Goal: Task Accomplishment & Management: Manage account settings

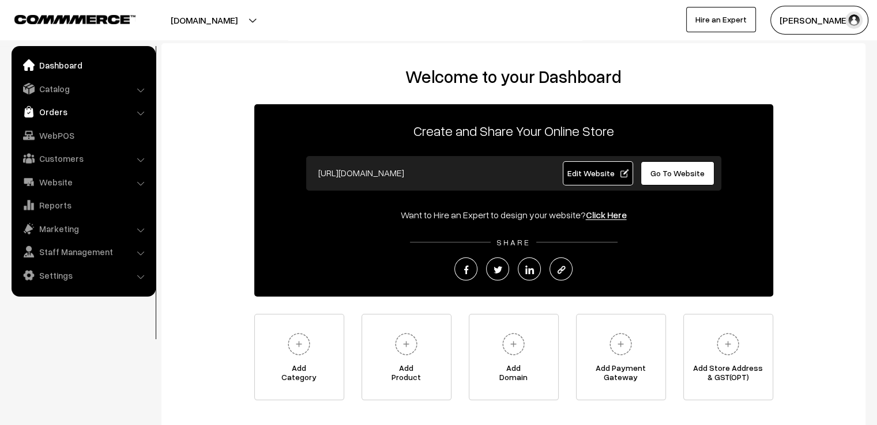
click at [39, 109] on link "Orders" at bounding box center [82, 111] width 137 height 21
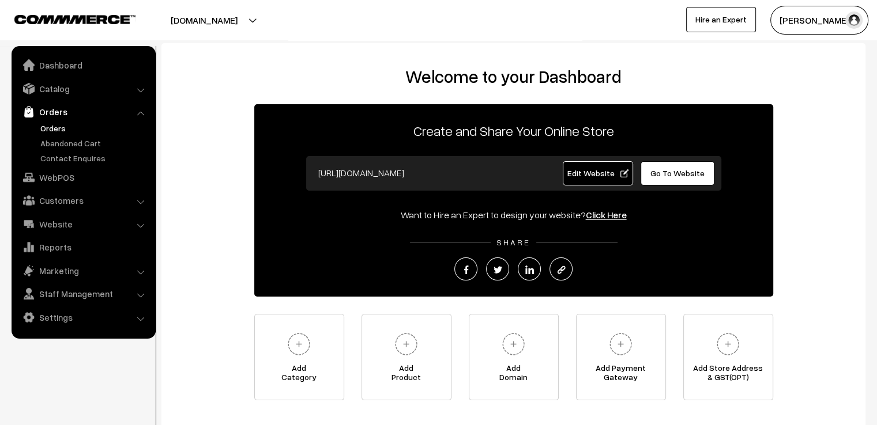
click at [53, 127] on link "Orders" at bounding box center [94, 128] width 114 height 12
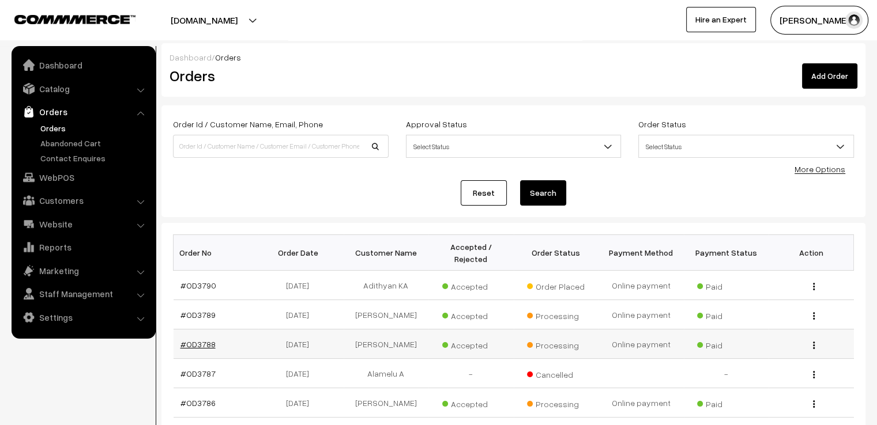
click at [197, 339] on link "#OD3788" at bounding box center [197, 344] width 35 height 10
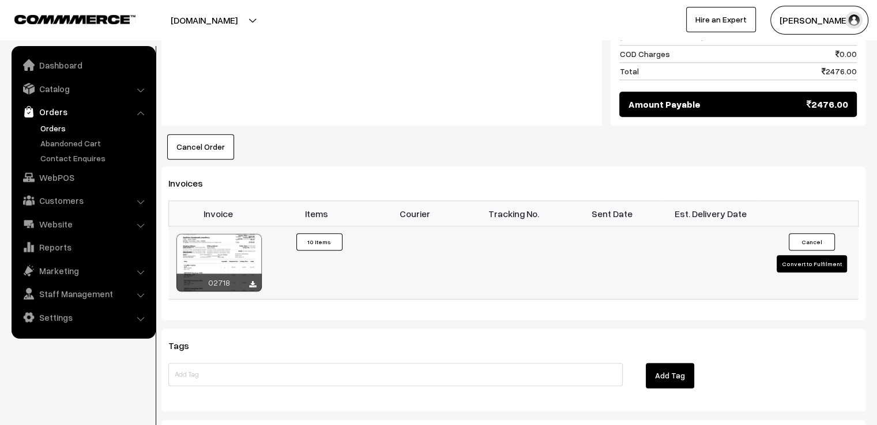
click at [798, 255] on button "Convert to Fulfilment" at bounding box center [811, 263] width 70 height 17
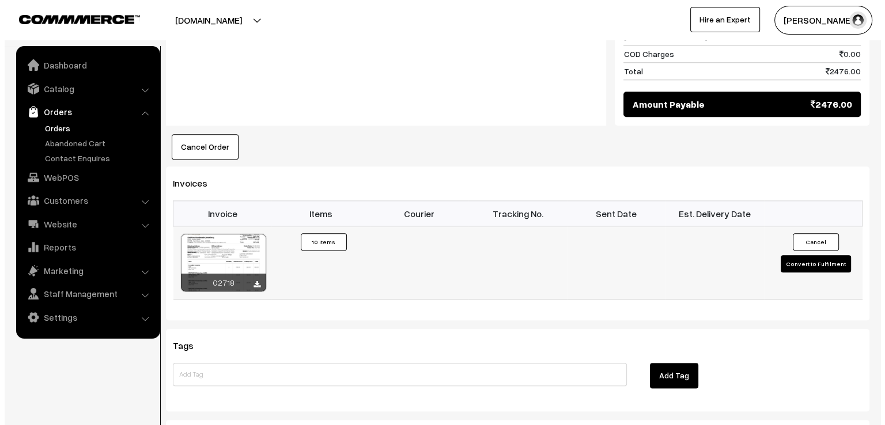
scroll to position [1291, 0]
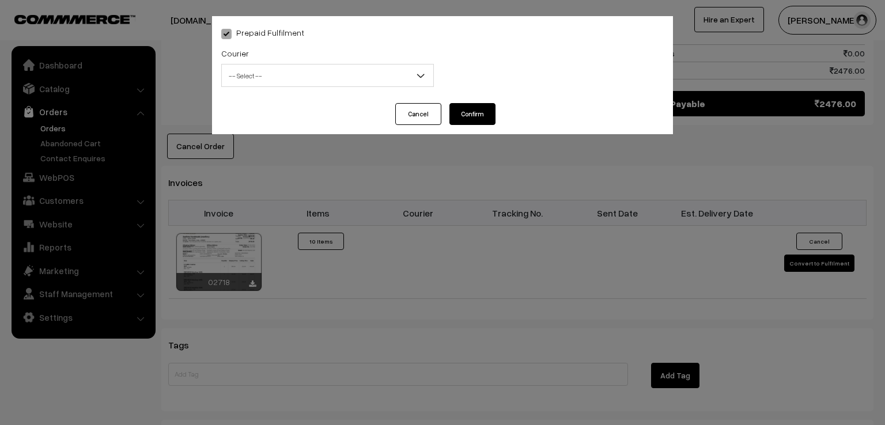
click at [397, 73] on span "-- Select --" at bounding box center [328, 76] width 212 height 20
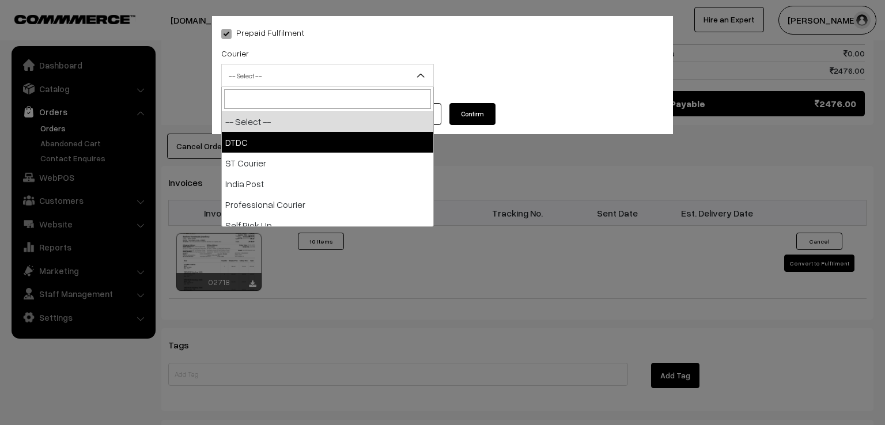
select select "1"
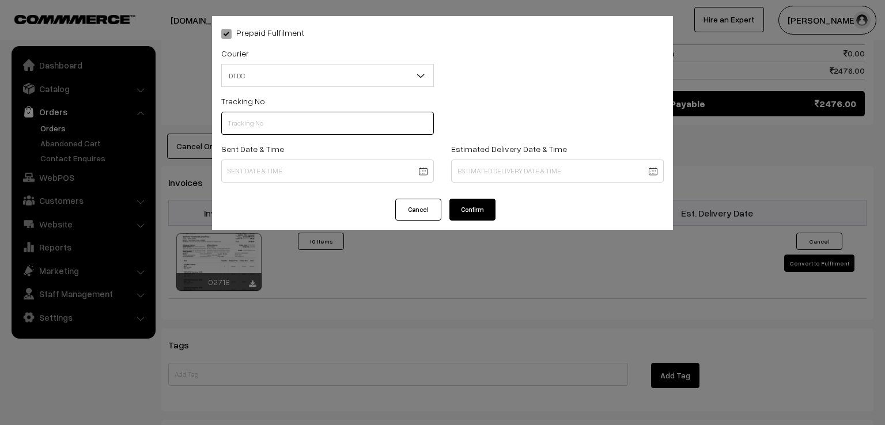
click at [304, 127] on input "text" at bounding box center [327, 123] width 213 height 23
type input "7D116111009"
click at [260, 157] on div "Sent Date & Time" at bounding box center [327, 162] width 213 height 41
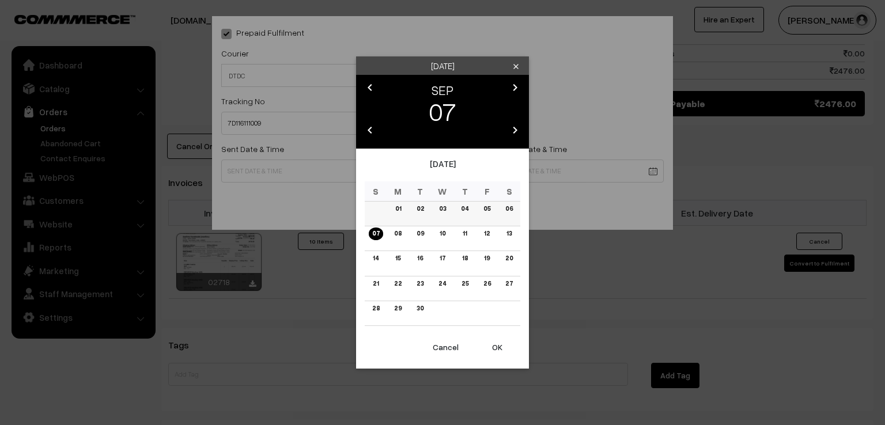
click at [512, 210] on link "06" at bounding box center [509, 209] width 14 height 12
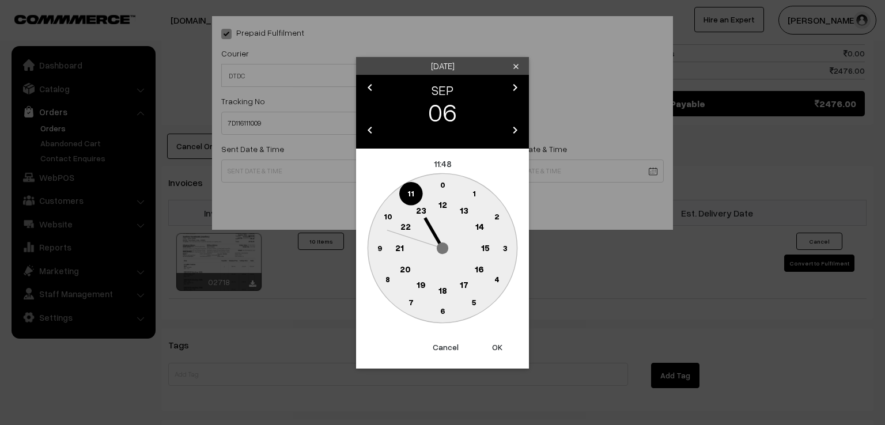
click at [378, 250] on text "9" at bounding box center [380, 248] width 5 height 10
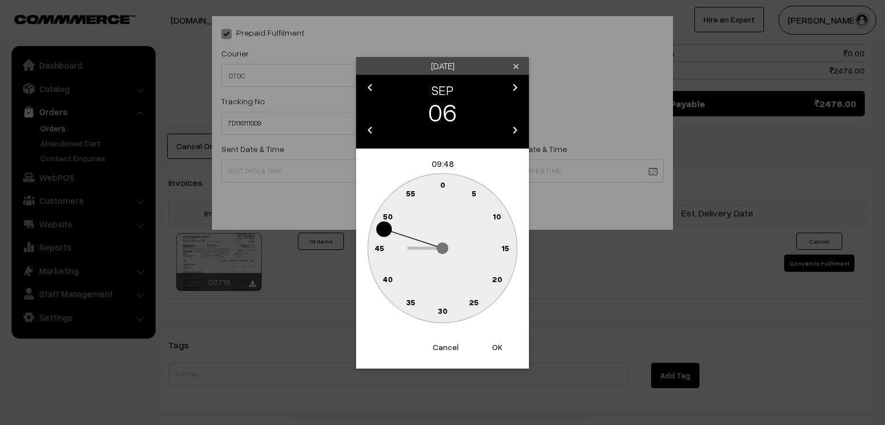
click at [444, 187] on text "0" at bounding box center [442, 185] width 5 height 10
type input "06-09-2025 09:00"
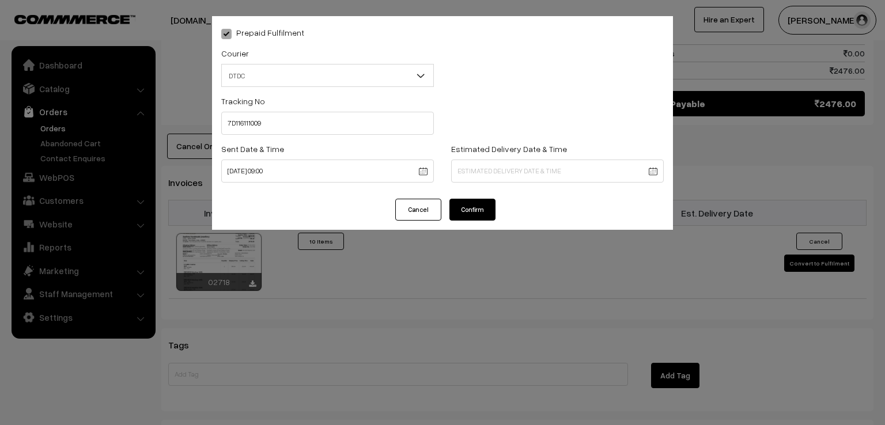
click at [458, 209] on button "Confirm" at bounding box center [473, 210] width 46 height 22
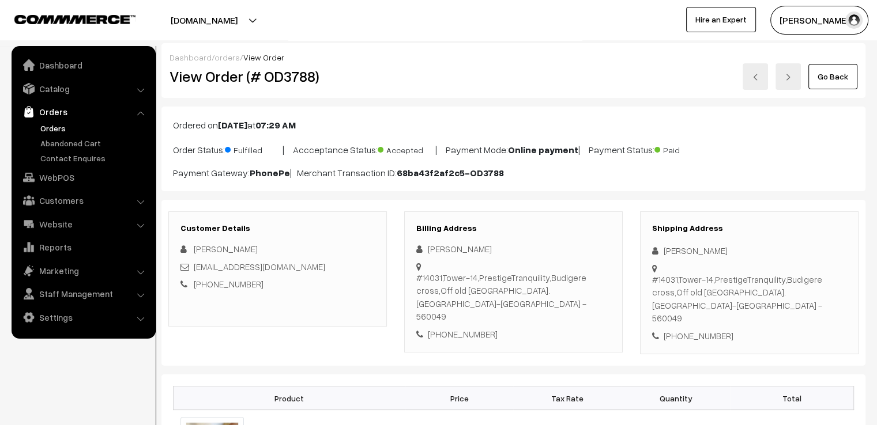
click at [855, 82] on link "Go Back" at bounding box center [832, 76] width 49 height 25
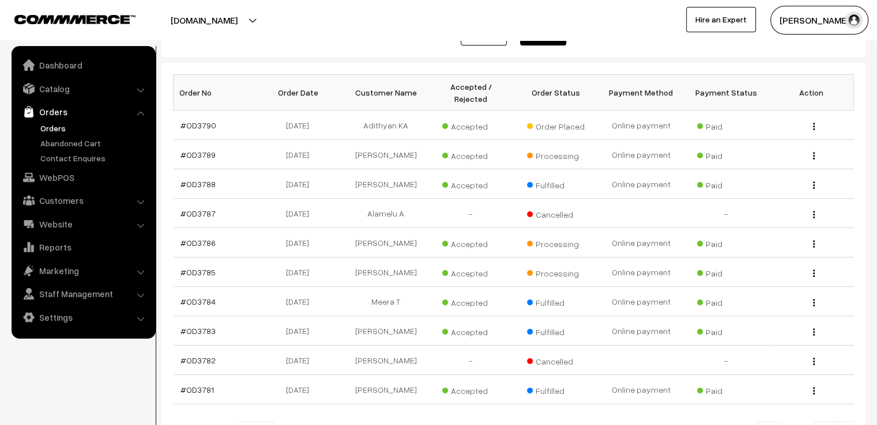
scroll to position [161, 0]
click at [208, 266] on link "#OD3785" at bounding box center [197, 271] width 35 height 10
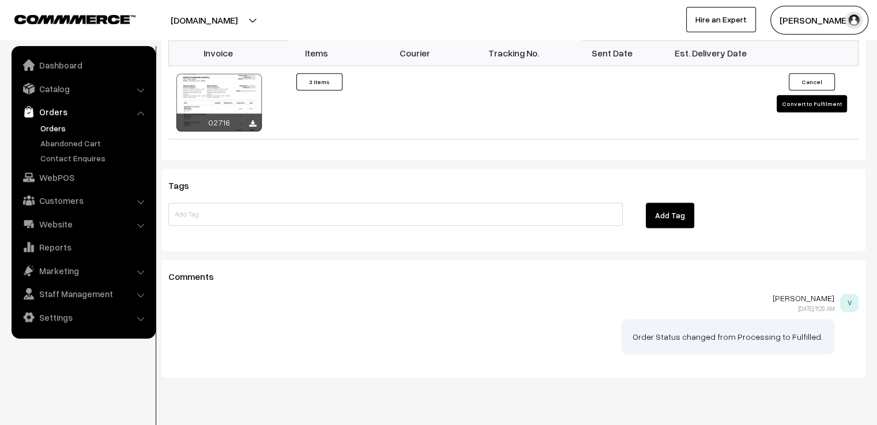
scroll to position [945, 0]
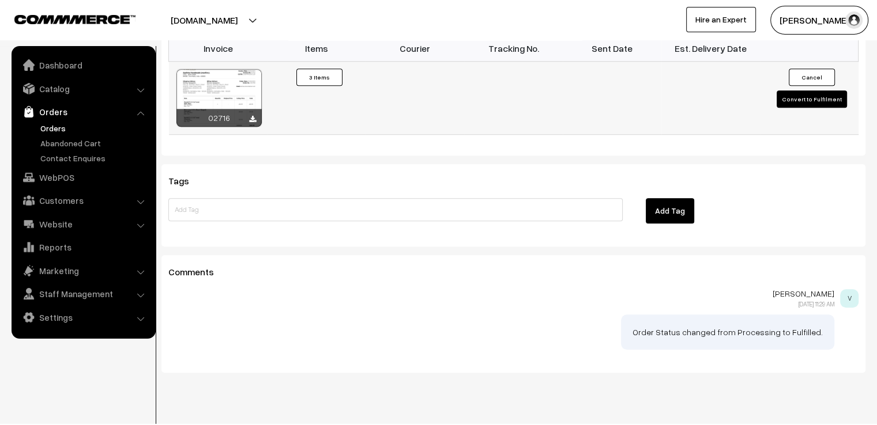
click at [795, 90] on button "Convert to Fulfilment" at bounding box center [811, 98] width 70 height 17
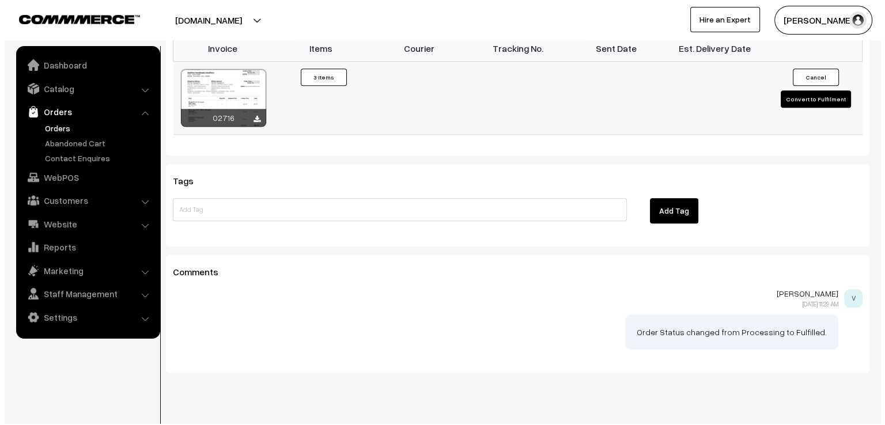
scroll to position [948, 0]
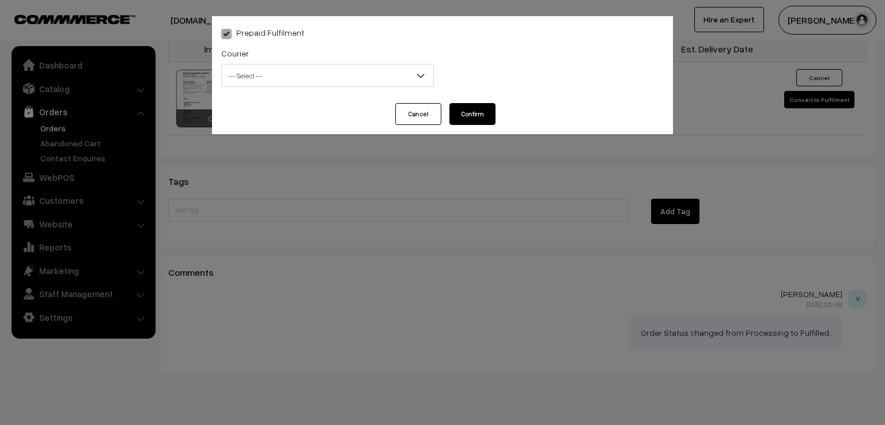
click at [388, 71] on span "-- Select --" at bounding box center [328, 76] width 212 height 20
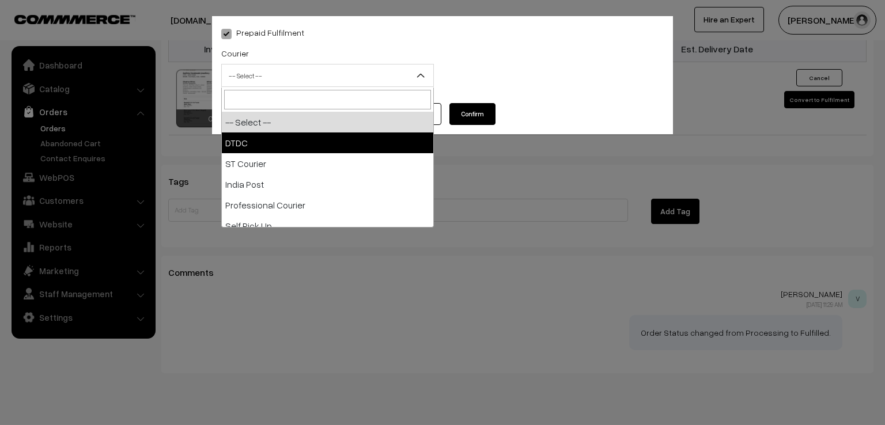
select select "1"
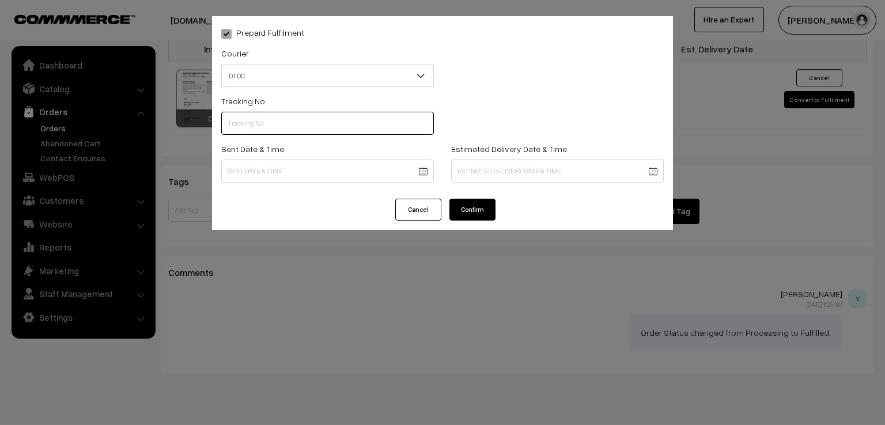
click at [293, 130] on input "text" at bounding box center [327, 123] width 213 height 23
type input "7D116111002"
click at [309, 185] on div "Sent Date & Time" at bounding box center [328, 166] width 230 height 48
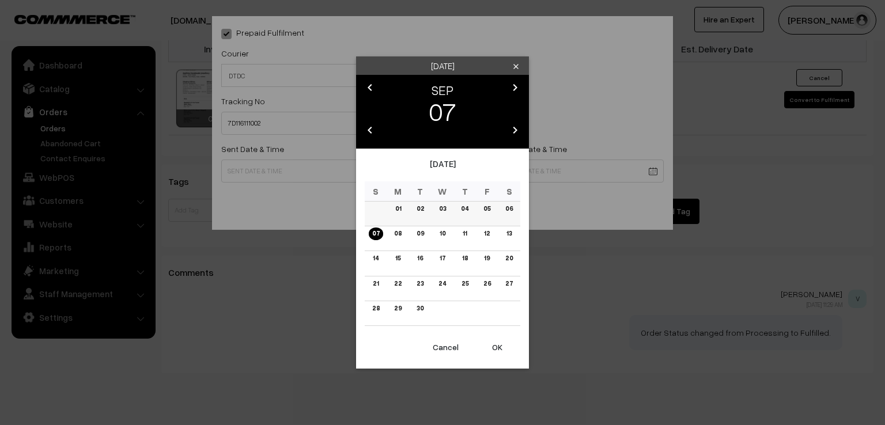
click at [506, 206] on link "06" at bounding box center [509, 209] width 14 height 12
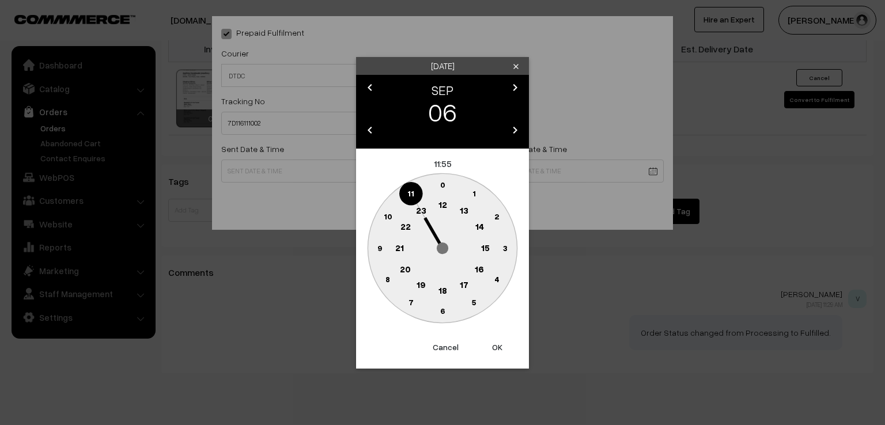
click at [382, 250] on text "9" at bounding box center [380, 248] width 5 height 10
click at [442, 185] on text "0" at bounding box center [442, 185] width 5 height 10
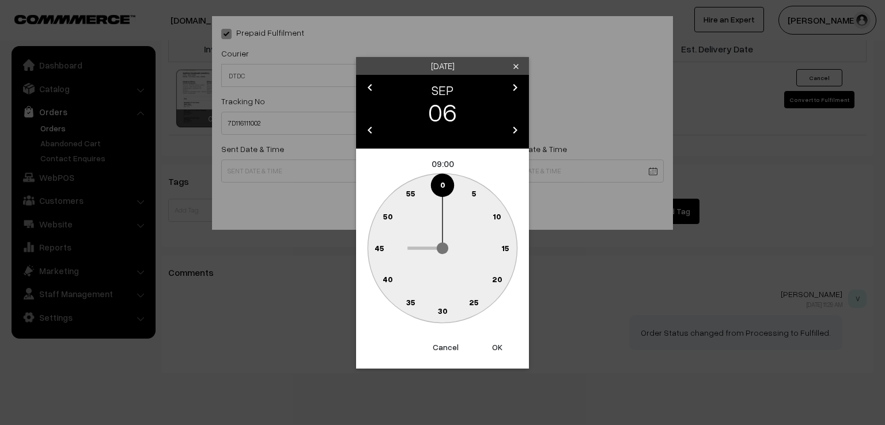
type input "06-09-2025 09:00"
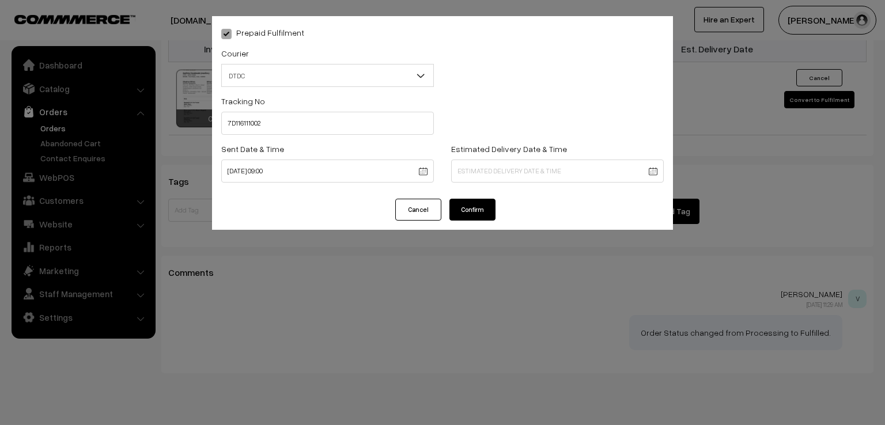
click at [473, 210] on button "Confirm" at bounding box center [473, 210] width 46 height 22
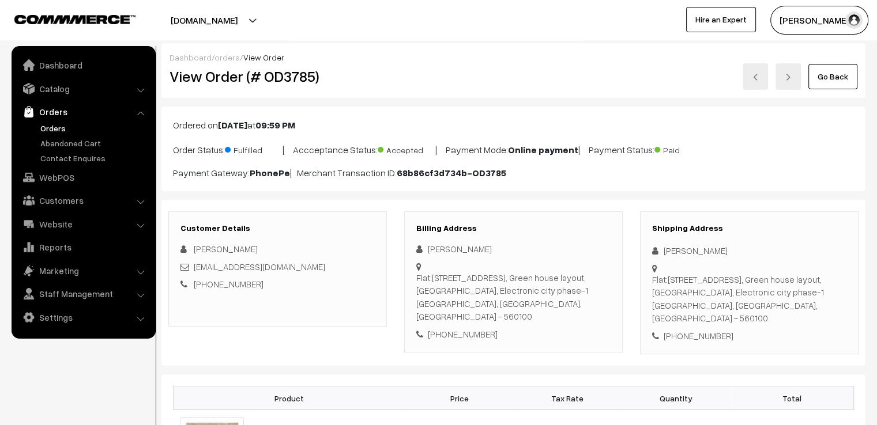
click at [827, 80] on link "Go Back" at bounding box center [832, 76] width 49 height 25
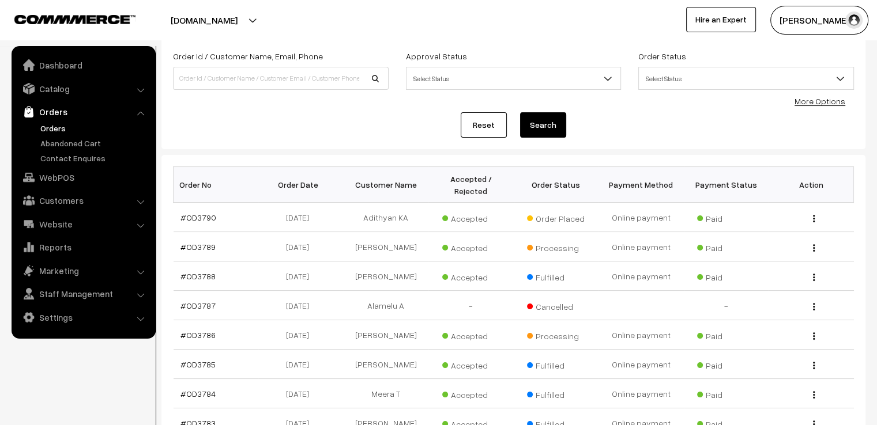
scroll to position [69, 0]
click at [187, 329] on link "#OD3786" at bounding box center [197, 334] width 35 height 10
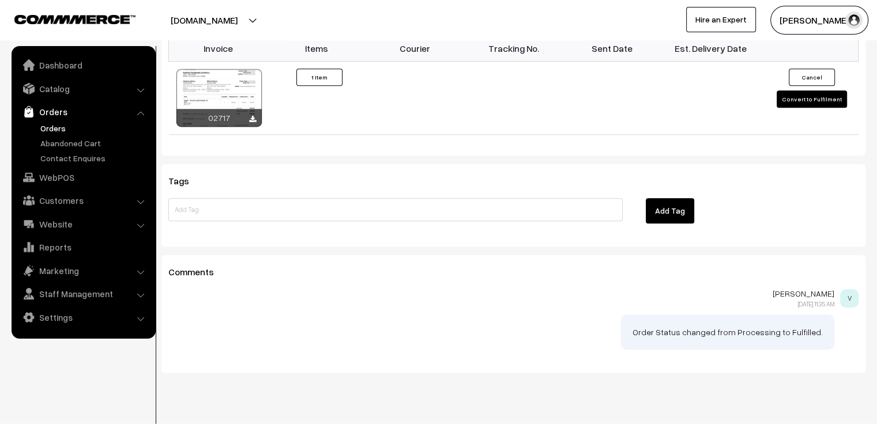
scroll to position [814, 0]
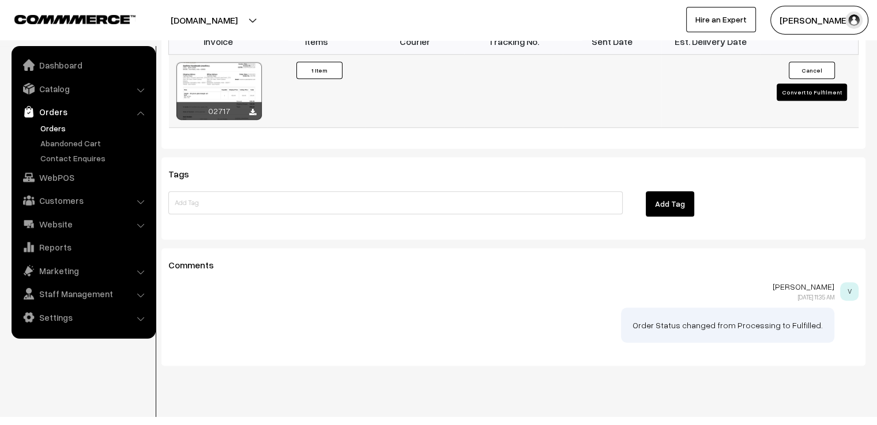
click at [788, 84] on button "Convert to Fulfilment" at bounding box center [811, 92] width 70 height 17
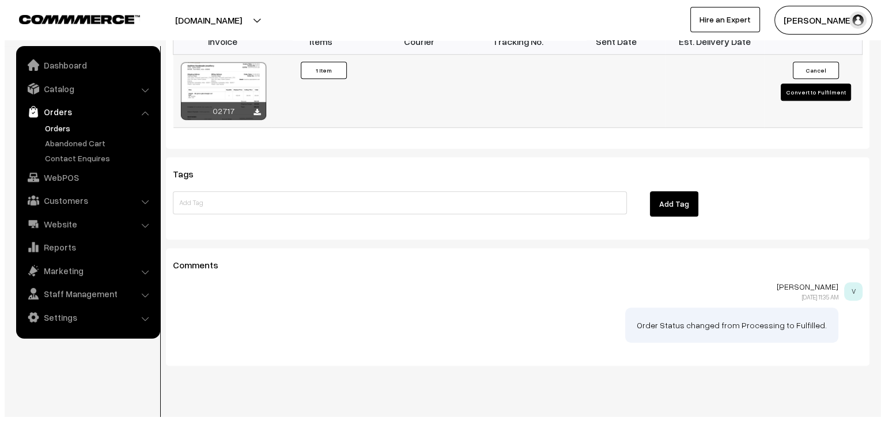
scroll to position [815, 0]
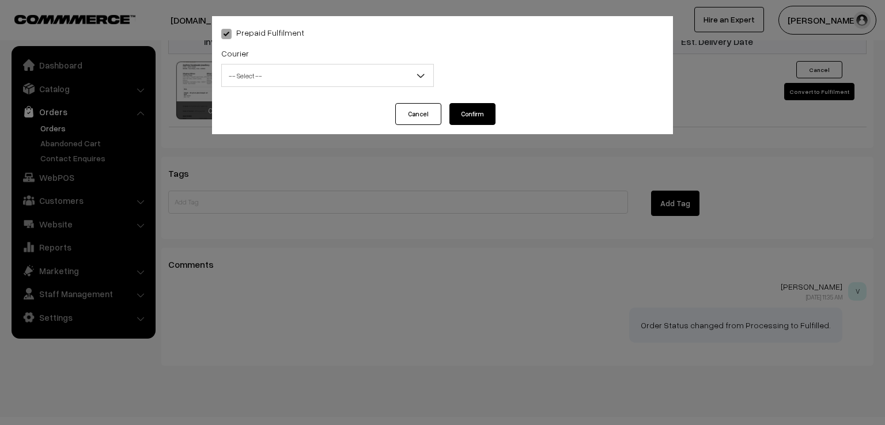
click at [393, 73] on span "-- Select --" at bounding box center [328, 76] width 212 height 20
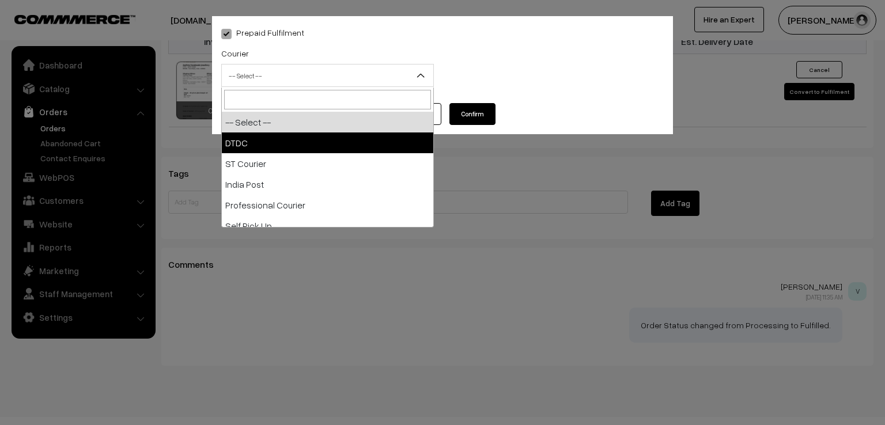
select select "1"
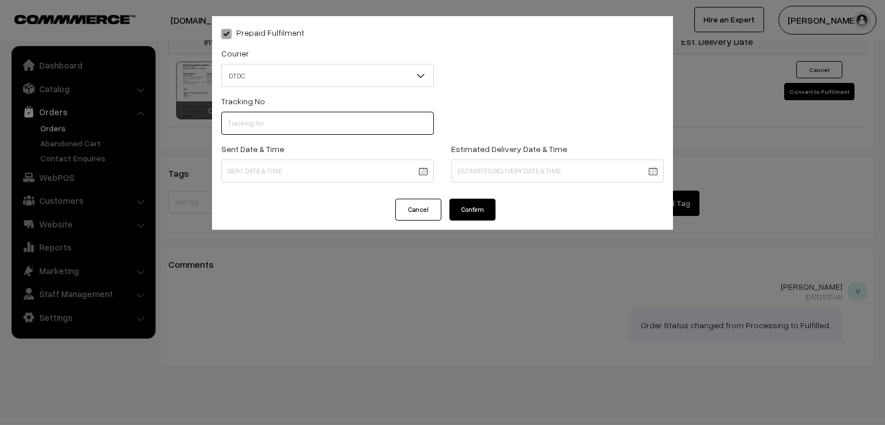
click at [315, 127] on input "text" at bounding box center [327, 123] width 213 height 23
click at [315, 127] on input "7D" at bounding box center [327, 123] width 213 height 23
type input "7D116111004"
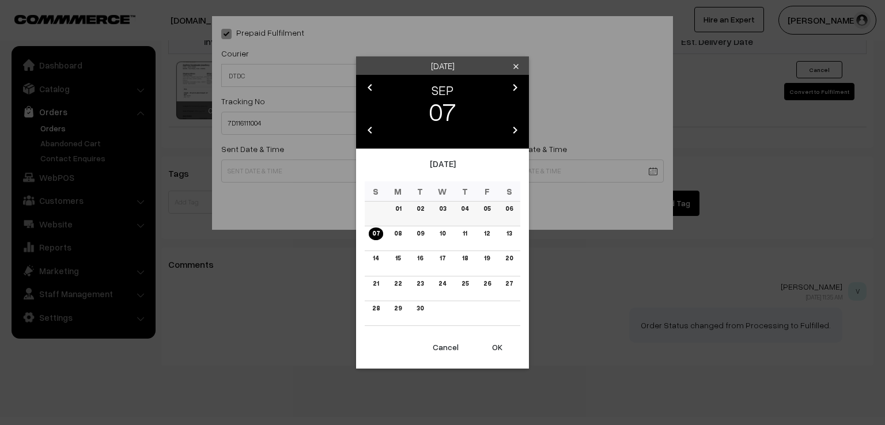
click at [511, 210] on link "06" at bounding box center [509, 209] width 14 height 12
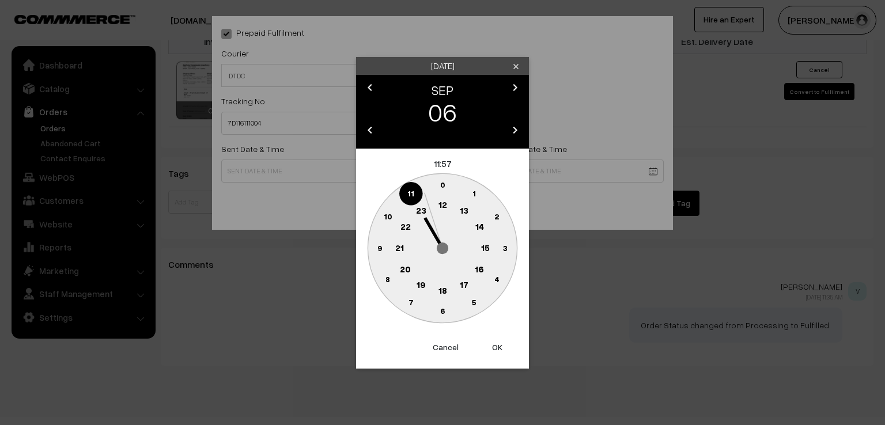
click at [378, 247] on text "9" at bounding box center [380, 248] width 5 height 10
click at [444, 183] on text "0" at bounding box center [442, 185] width 5 height 10
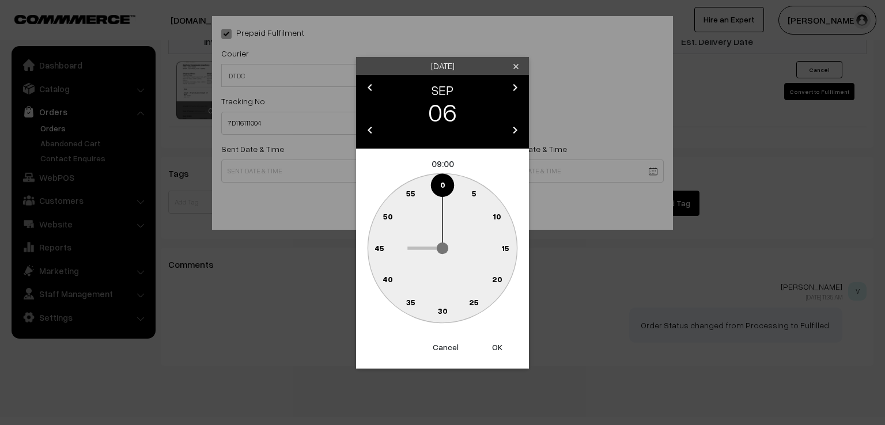
type input "06-09-2025 09:00"
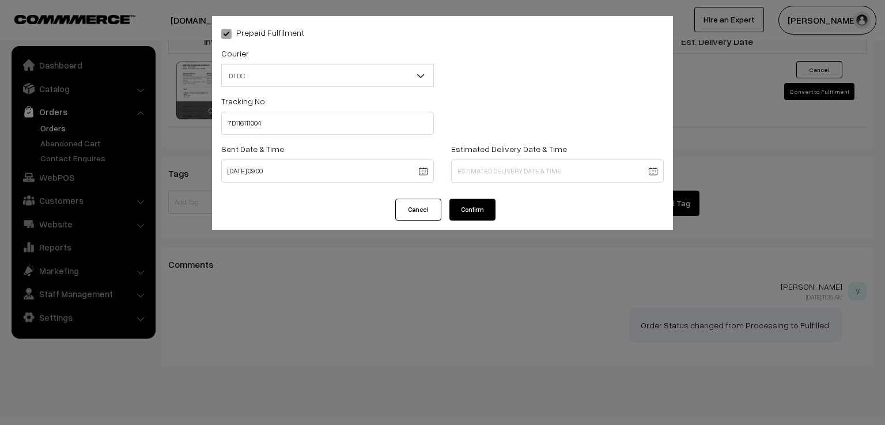
click at [470, 213] on button "Confirm" at bounding box center [473, 210] width 46 height 22
